Goal: Information Seeking & Learning: Learn about a topic

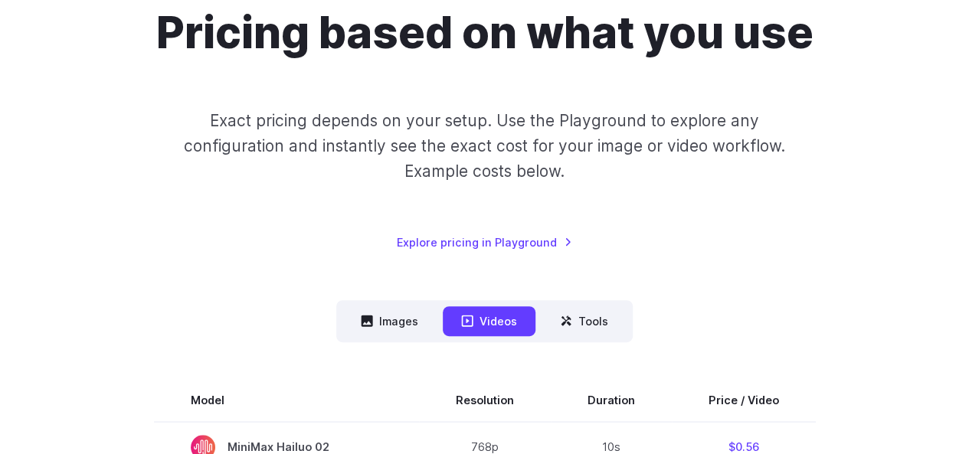
scroll to position [306, 0]
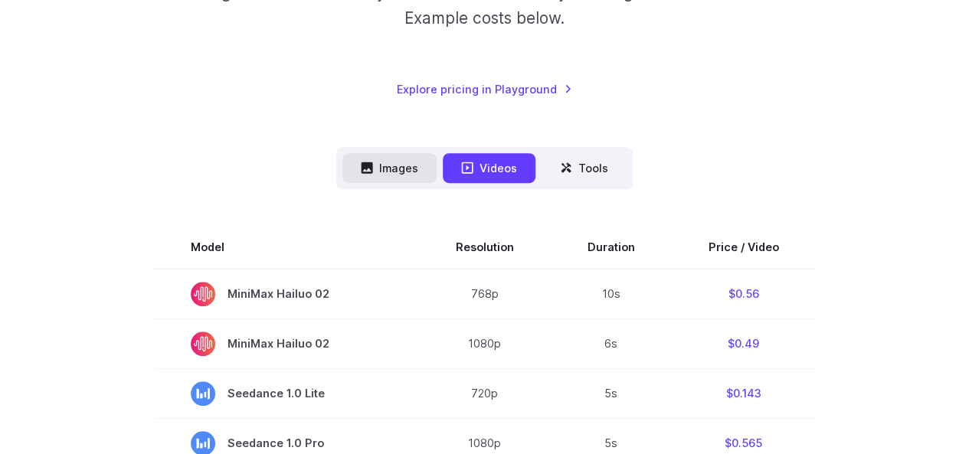
click at [396, 155] on button "Images" at bounding box center [389, 168] width 94 height 30
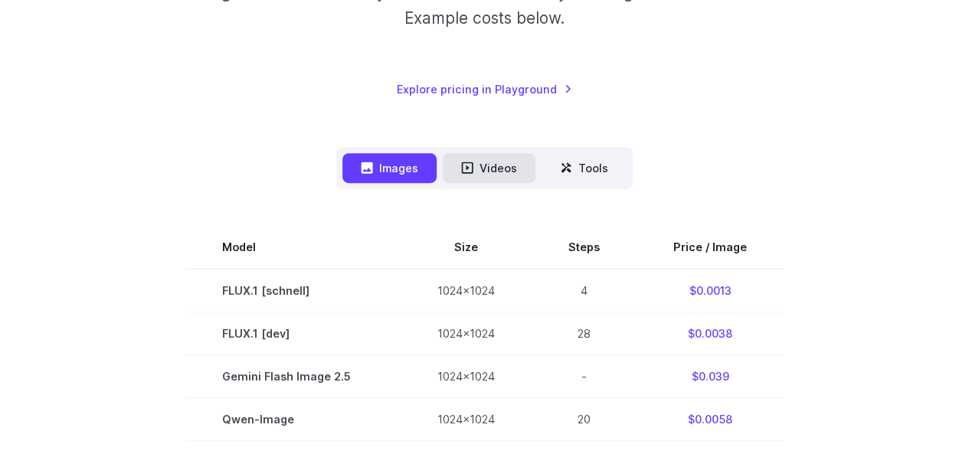
click at [469, 181] on button "Videos" at bounding box center [489, 168] width 93 height 30
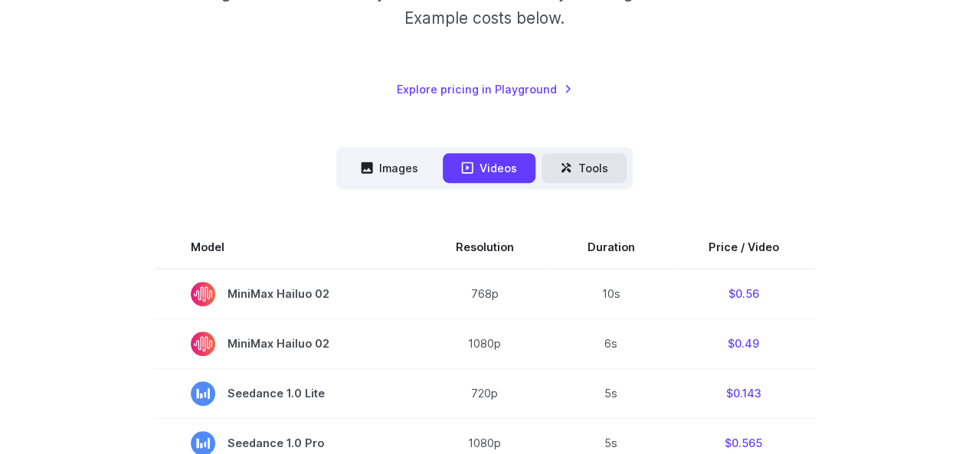
click at [583, 160] on button "Tools" at bounding box center [583, 168] width 85 height 30
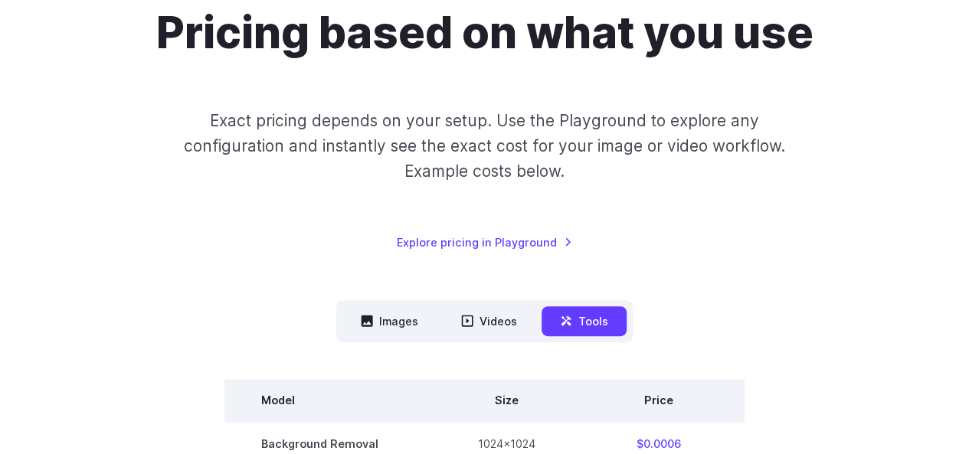
scroll to position [77, 0]
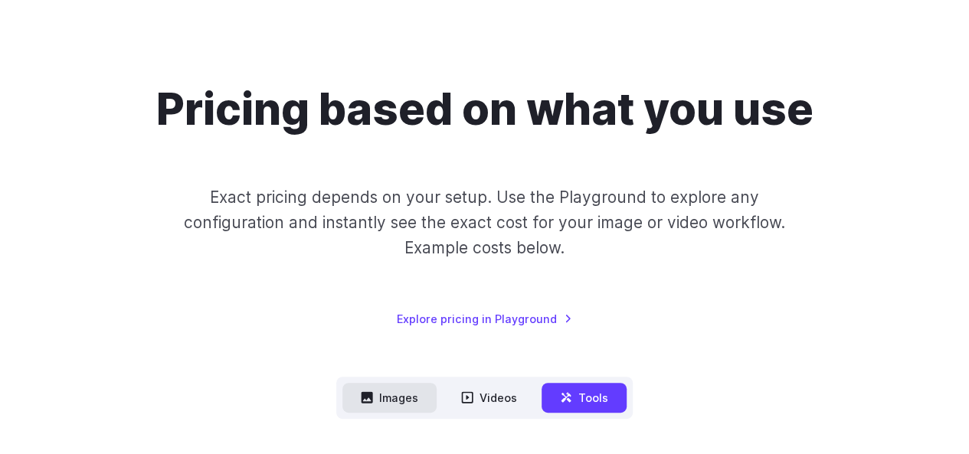
click at [404, 398] on button "Images" at bounding box center [389, 398] width 94 height 30
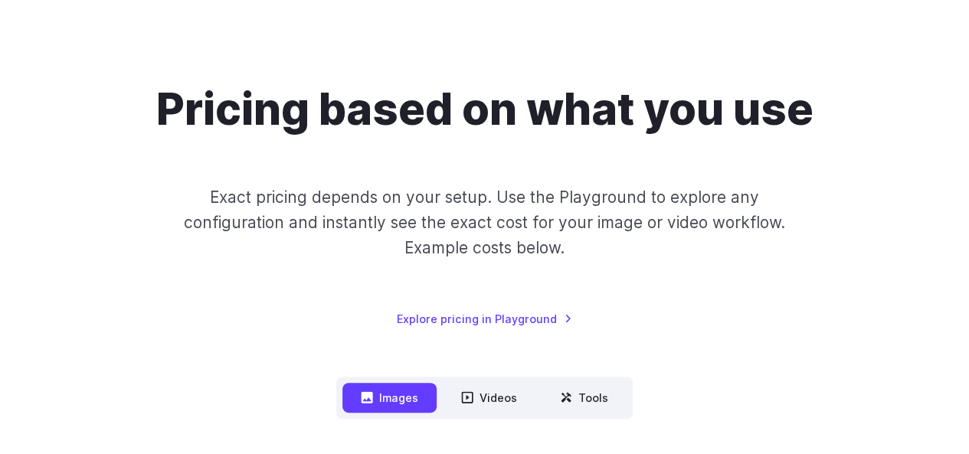
scroll to position [0, 0]
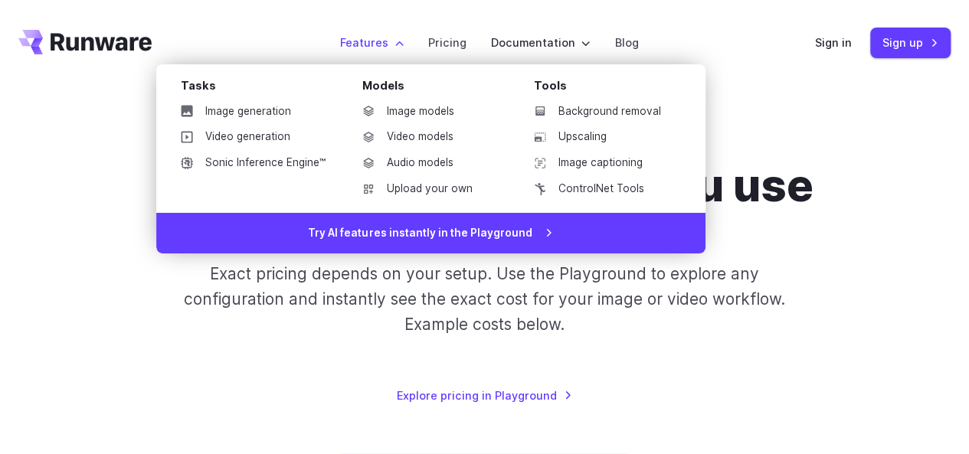
click at [368, 44] on label "Features" at bounding box center [372, 43] width 64 height 18
click at [283, 111] on link "Image generation" at bounding box center [252, 111] width 169 height 23
